Goal: Transaction & Acquisition: Purchase product/service

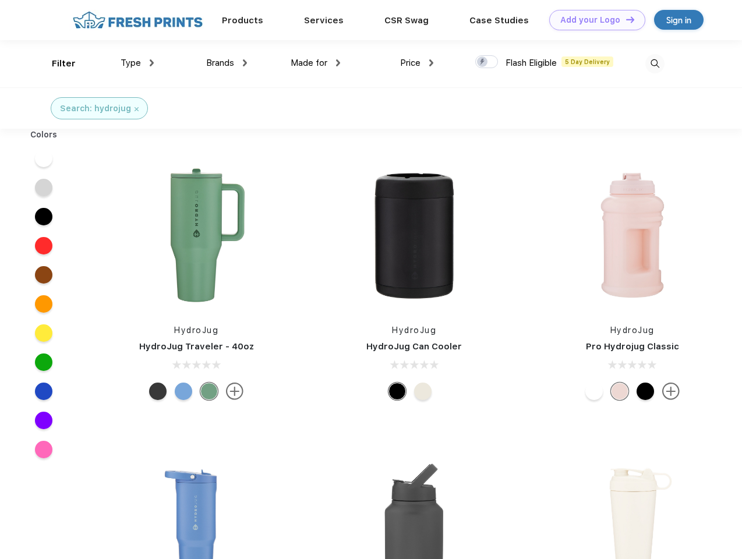
scroll to position [1, 0]
click at [593, 20] on link "Add your Logo Design Tool" at bounding box center [598, 20] width 96 height 20
click at [0, 0] on div "Design Tool" at bounding box center [0, 0] width 0 height 0
click at [625, 19] on link "Add your Logo Design Tool" at bounding box center [598, 20] width 96 height 20
click at [56, 64] on div "Filter" at bounding box center [64, 63] width 24 height 13
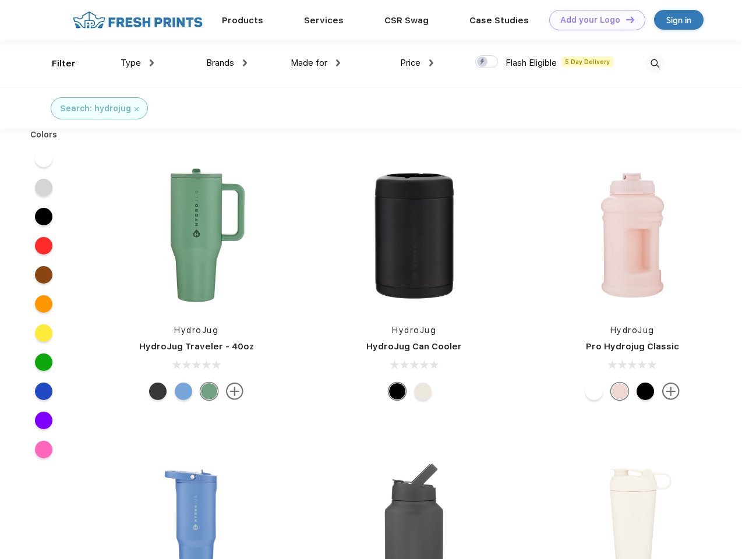
click at [138, 63] on span "Type" at bounding box center [131, 63] width 20 height 10
click at [227, 63] on span "Brands" at bounding box center [220, 63] width 28 height 10
click at [316, 63] on span "Made for" at bounding box center [309, 63] width 37 height 10
click at [417, 63] on span "Price" at bounding box center [410, 63] width 20 height 10
click at [487, 62] on div at bounding box center [487, 61] width 23 height 13
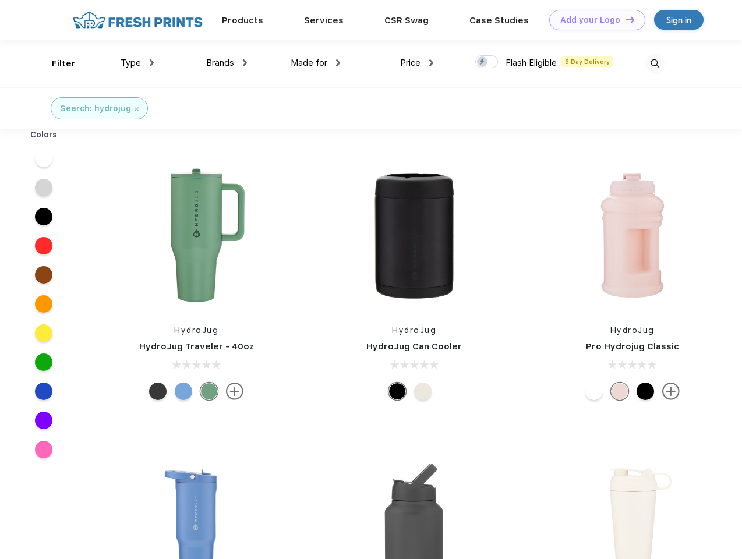
click at [483, 62] on input "checkbox" at bounding box center [480, 59] width 8 height 8
click at [655, 64] on img at bounding box center [655, 63] width 19 height 19
